Goal: Navigation & Orientation: Find specific page/section

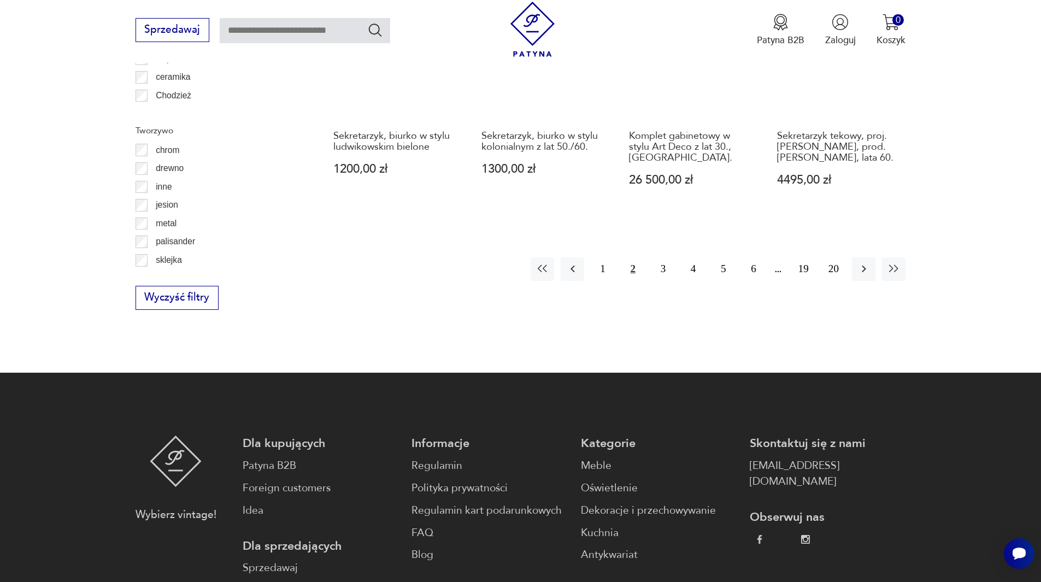
scroll to position [1348, 0]
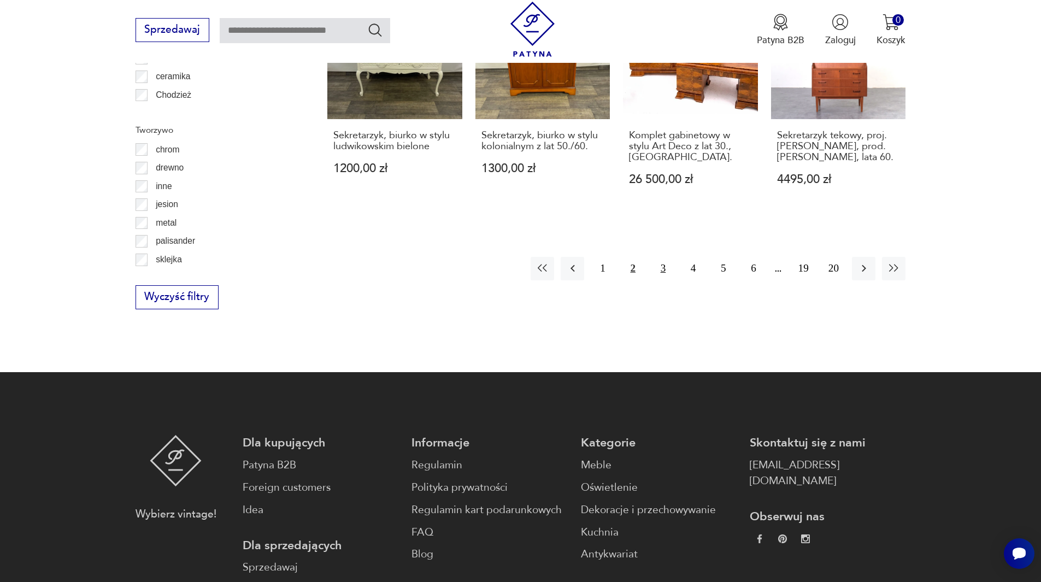
click at [665, 257] on button "3" at bounding box center [664, 269] width 24 height 24
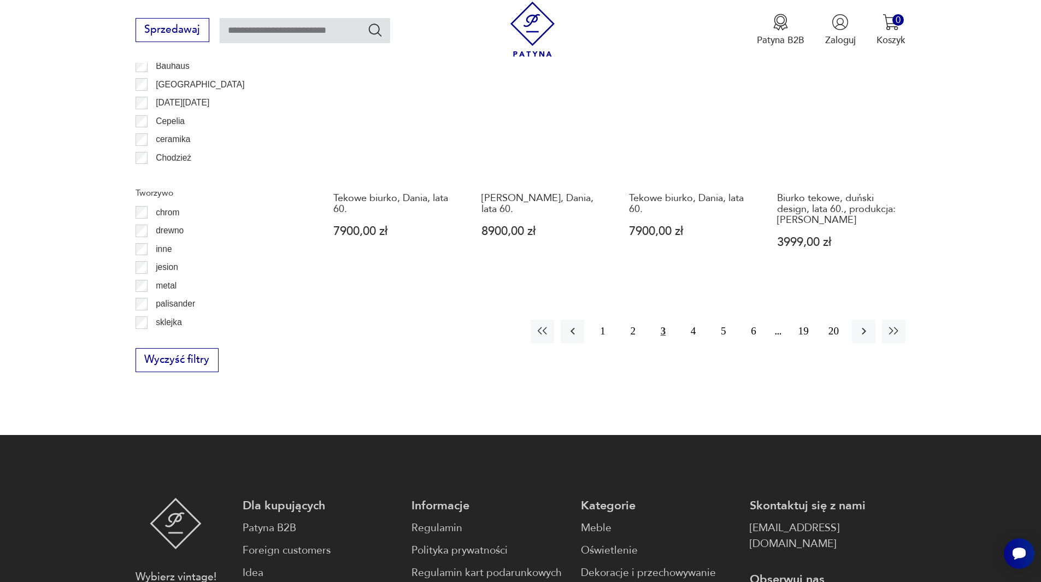
scroll to position [1293, 0]
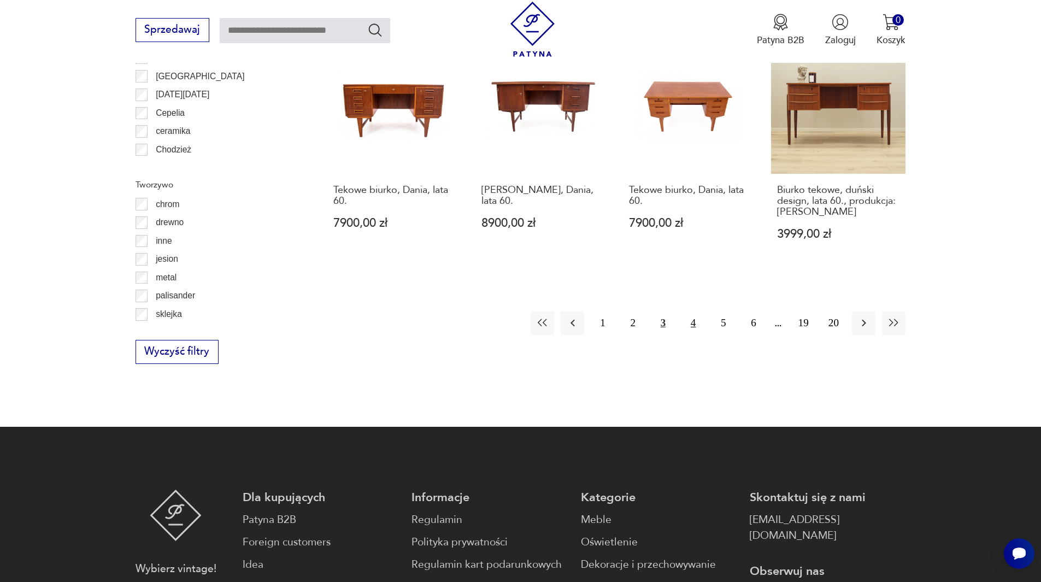
click at [698, 312] on button "4" at bounding box center [694, 324] width 24 height 24
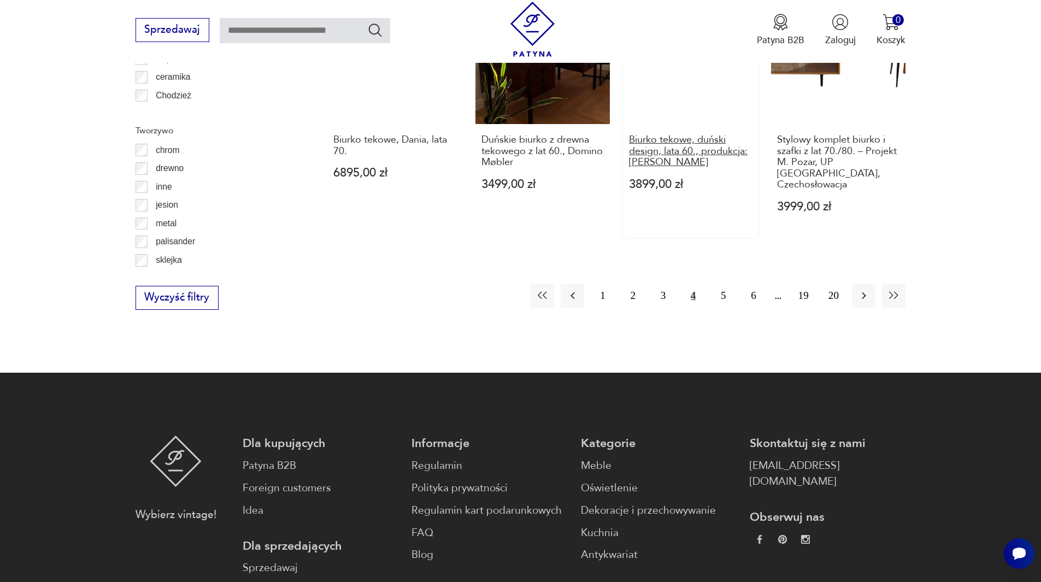
scroll to position [1348, 0]
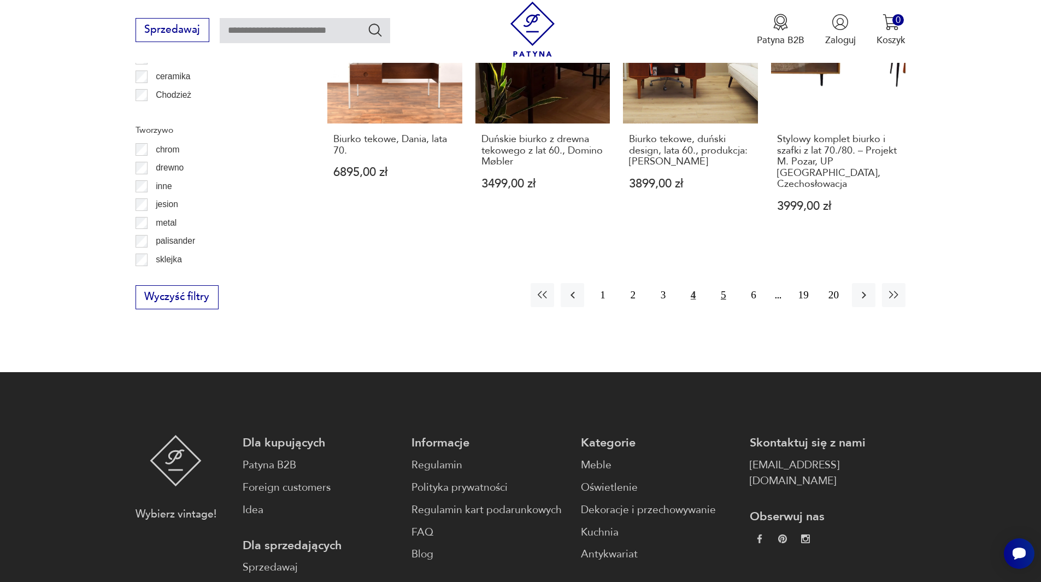
click at [720, 283] on button "5" at bounding box center [724, 295] width 24 height 24
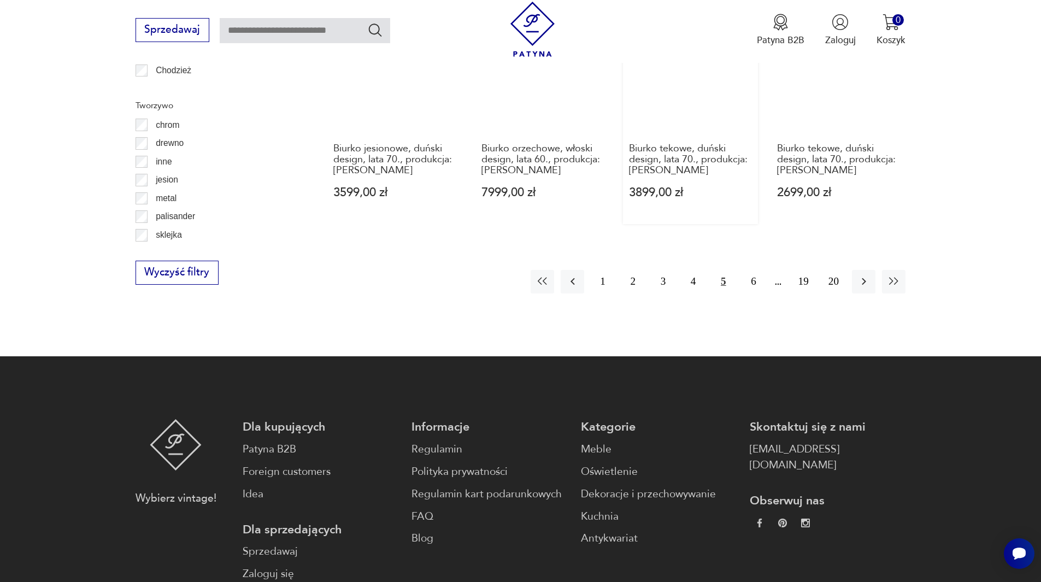
scroll to position [1403, 0]
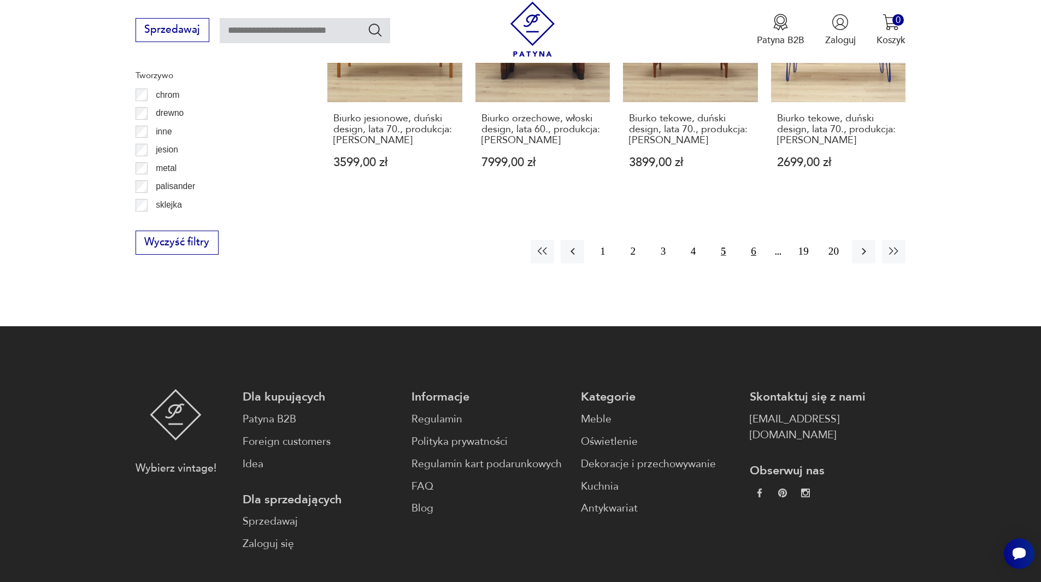
click at [749, 240] on button "6" at bounding box center [754, 252] width 24 height 24
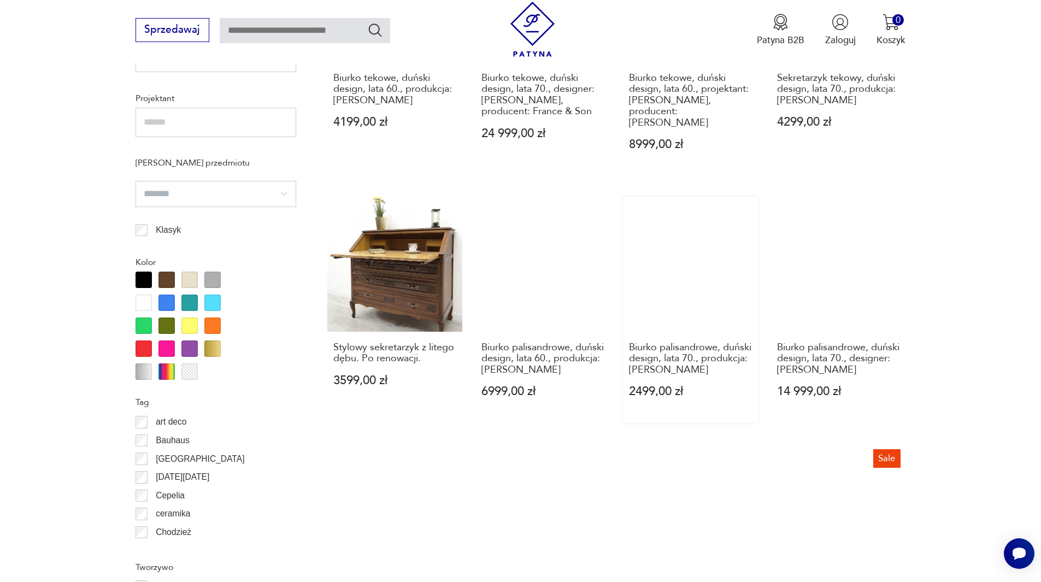
scroll to position [1293, 0]
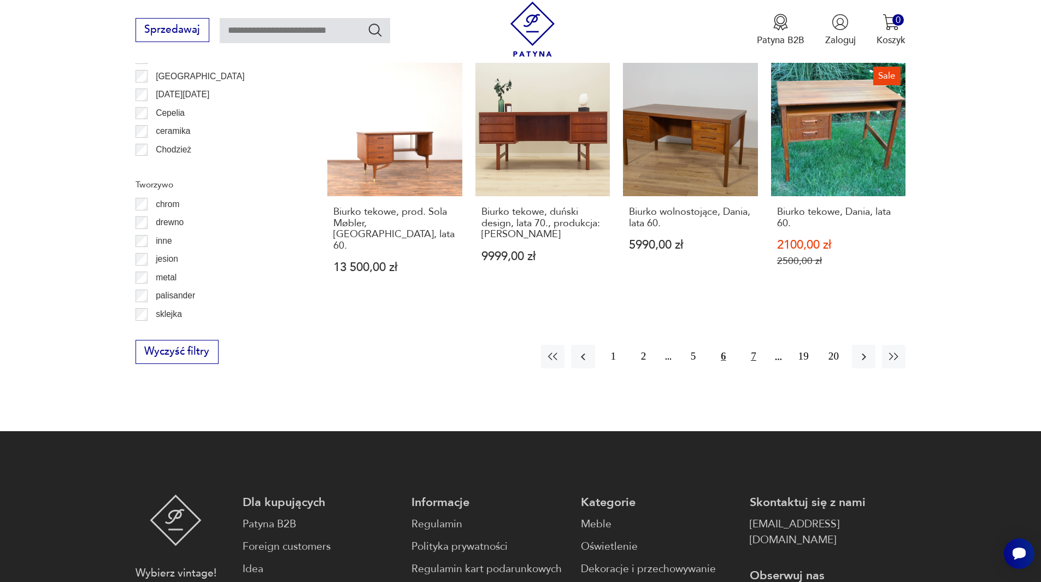
click at [755, 345] on button "7" at bounding box center [754, 357] width 24 height 24
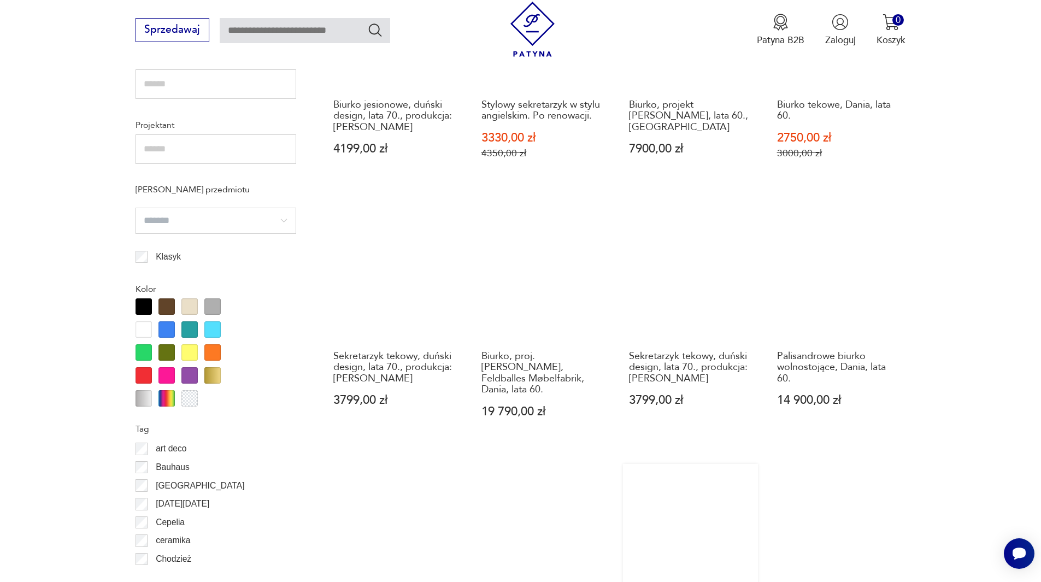
scroll to position [1184, 0]
